Goal: Information Seeking & Learning: Check status

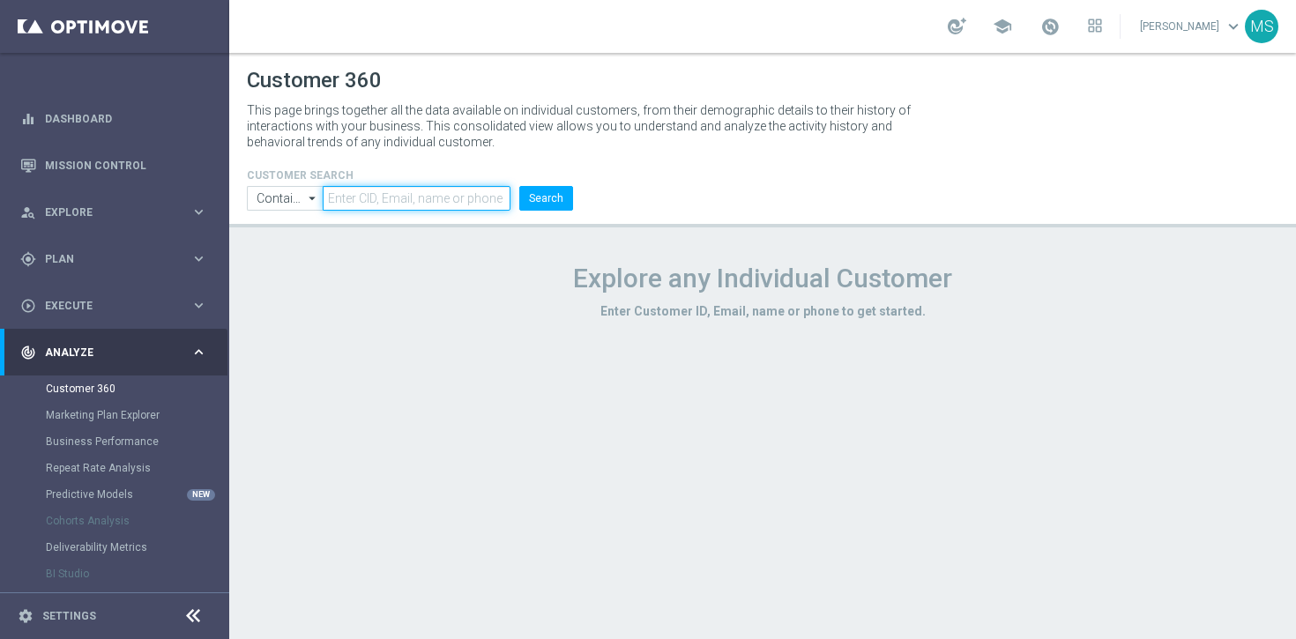
click at [371, 193] on input "text" at bounding box center [417, 198] width 188 height 25
paste input "2147395"
type input "2147395"
click at [542, 195] on button "Search" at bounding box center [546, 198] width 54 height 25
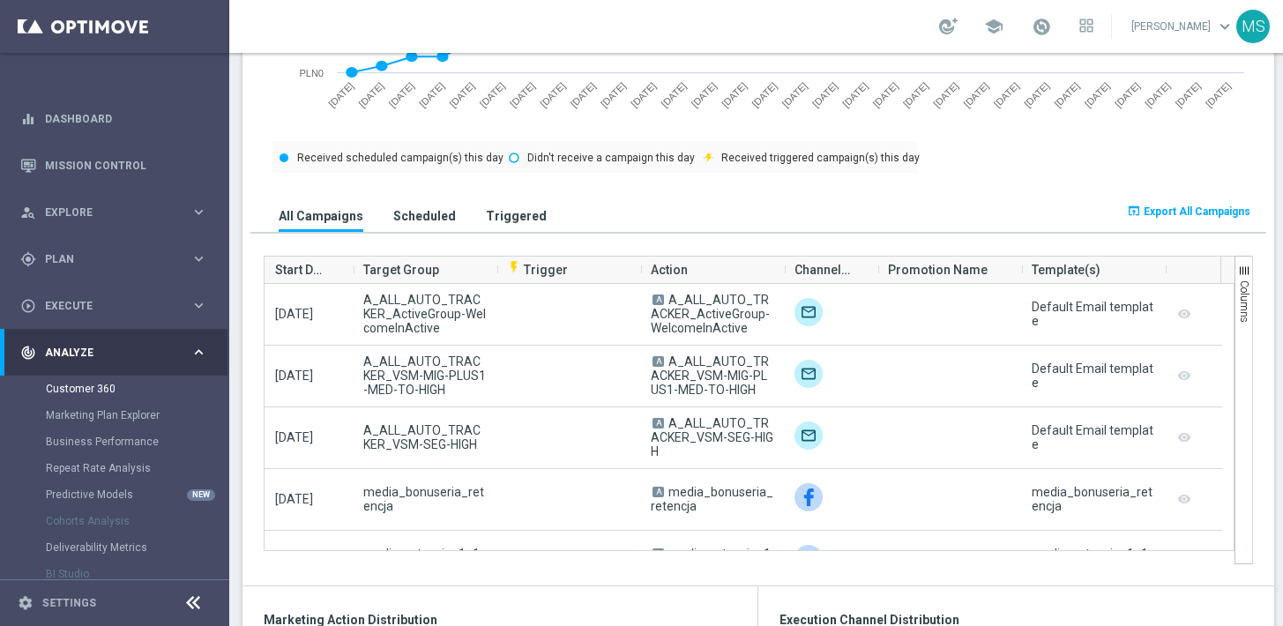
scroll to position [1031, 0]
